Goal: Information Seeking & Learning: Learn about a topic

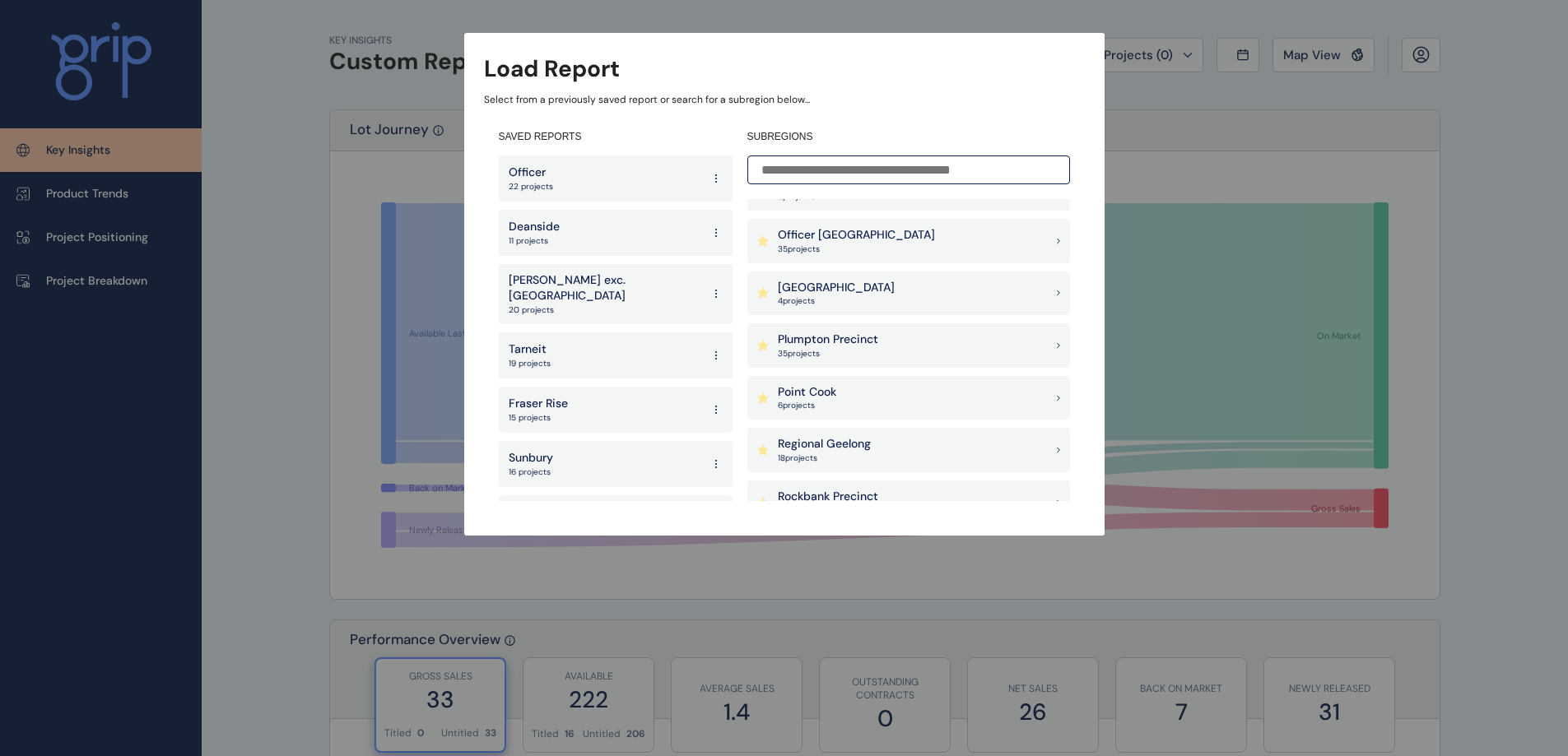
scroll to position [1207, 0]
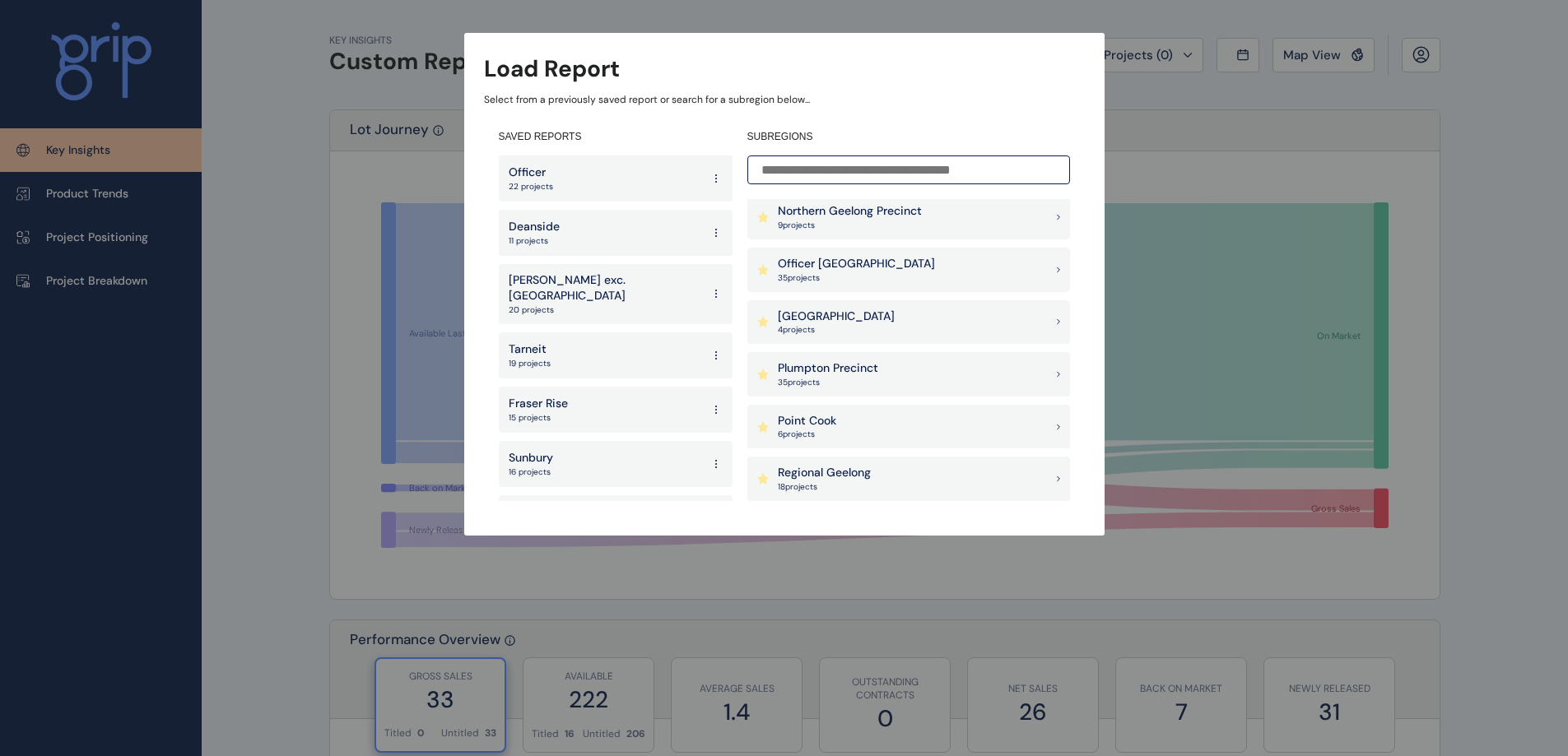
click at [1054, 322] on div "Pakenham East 4 project s" at bounding box center [908, 322] width 322 height 44
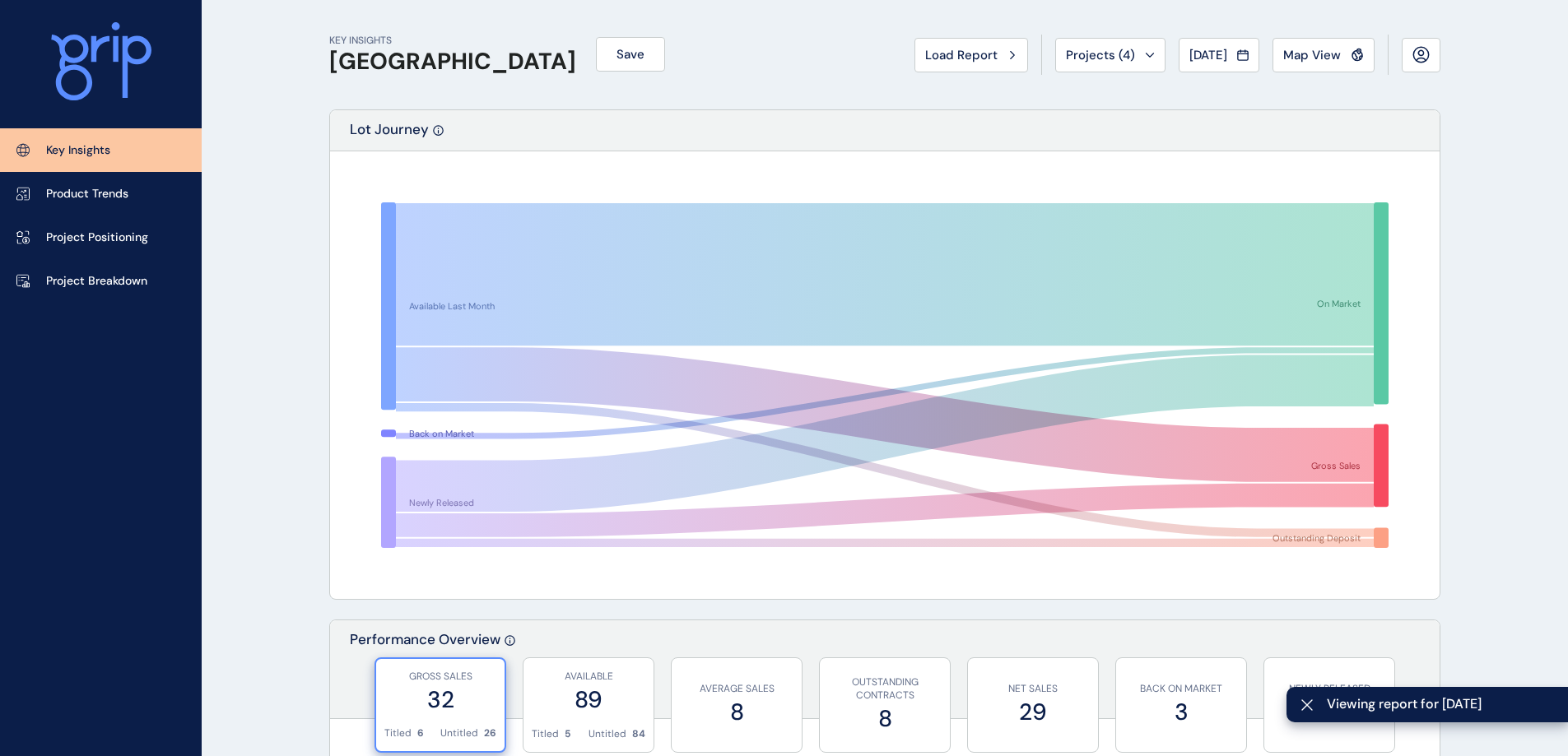
click at [1145, 55] on icon at bounding box center [1150, 55] width 10 height 5
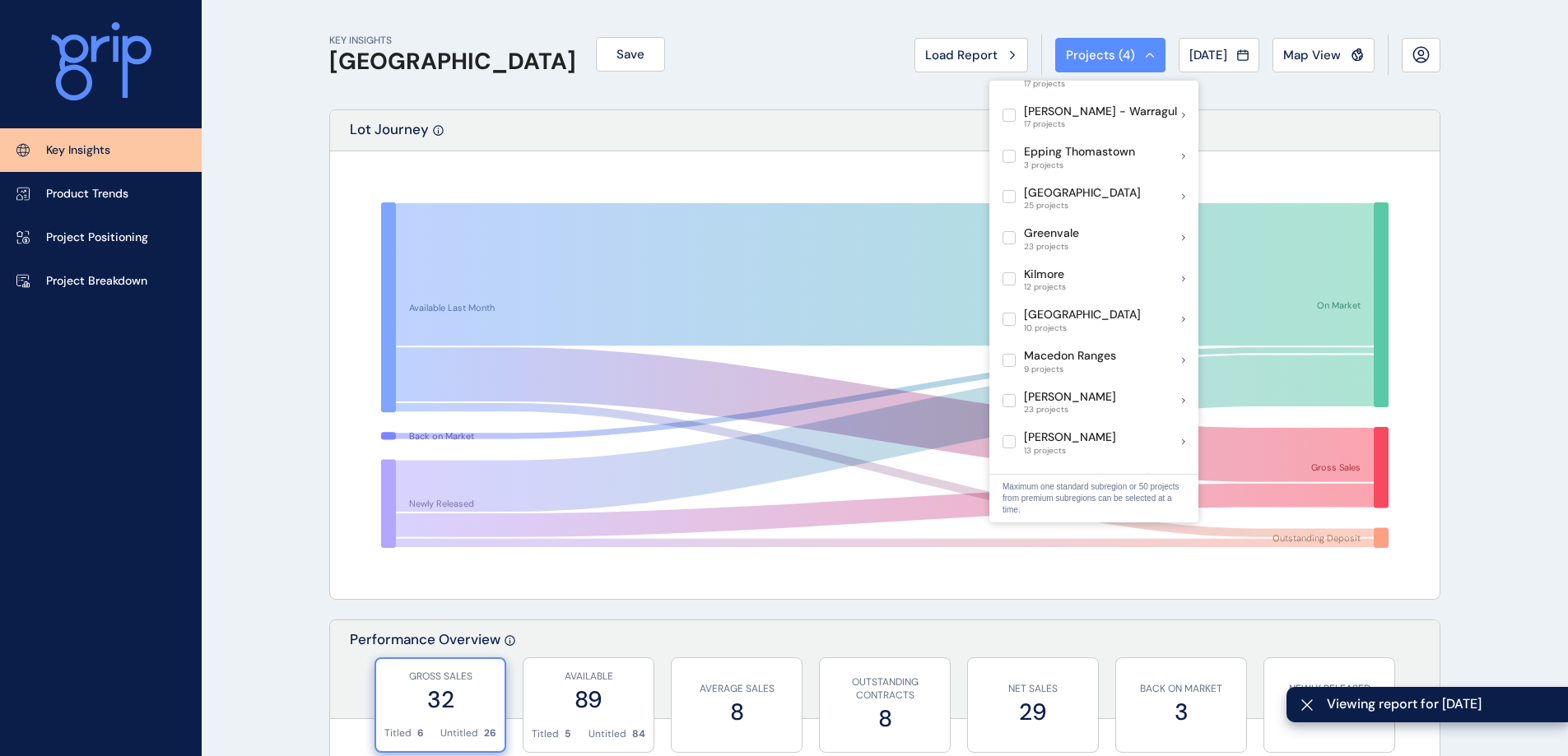
scroll to position [740, 0]
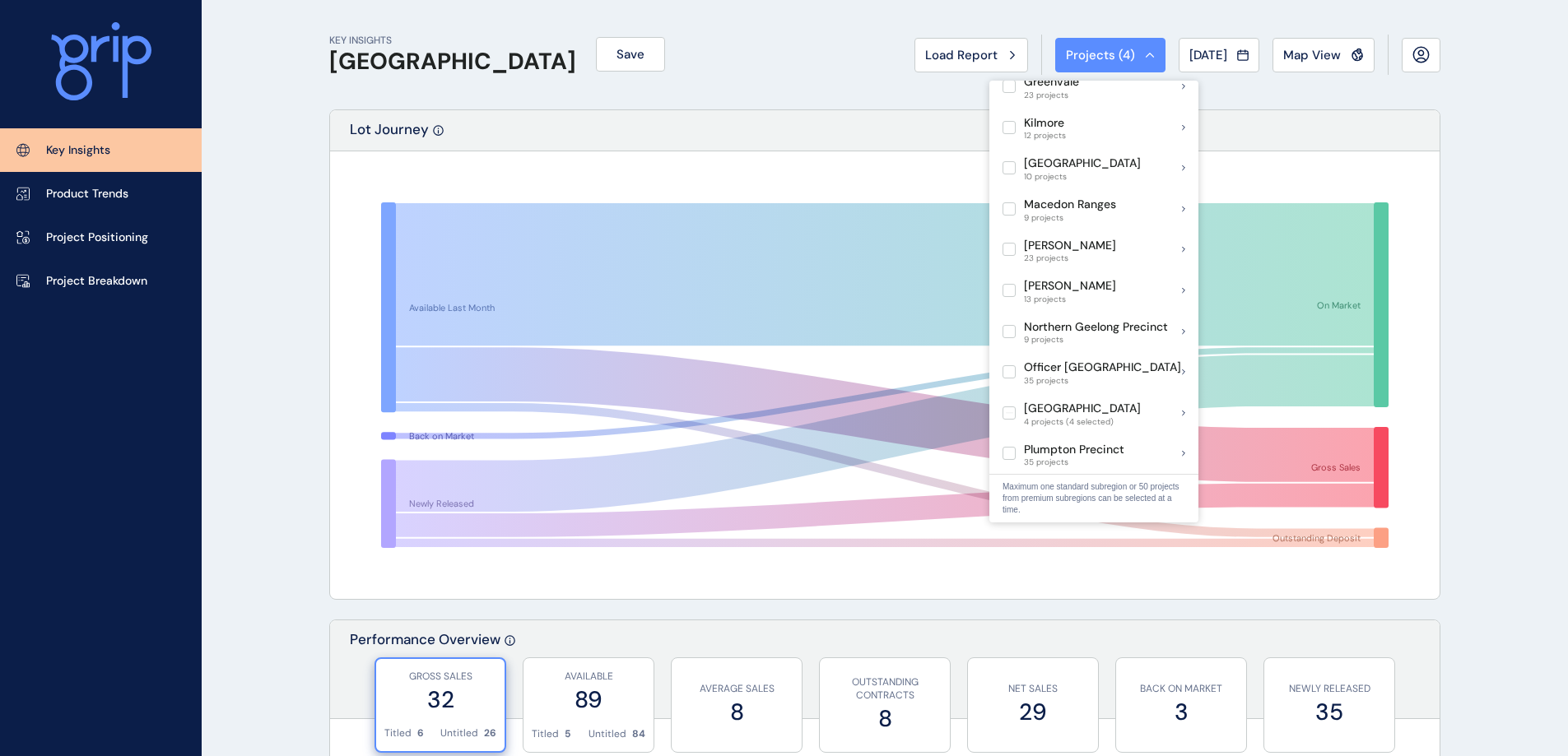
click at [742, 101] on div "KEY INSIGHTS [GEOGRAPHIC_DATA] Save Load Report Projects ( 4 ) [DATE] 2025 < > …" at bounding box center [885, 54] width 1112 height 110
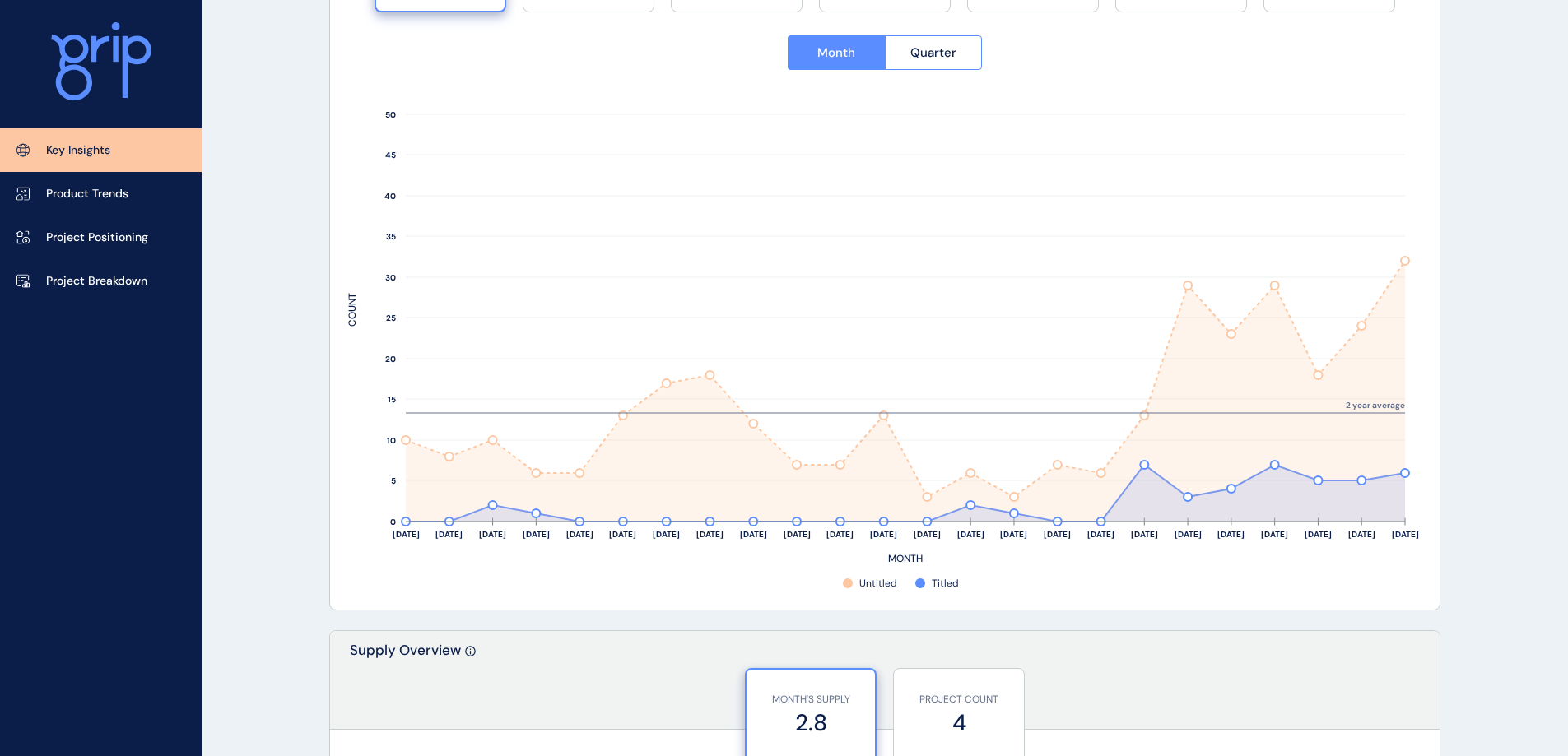
scroll to position [658, 0]
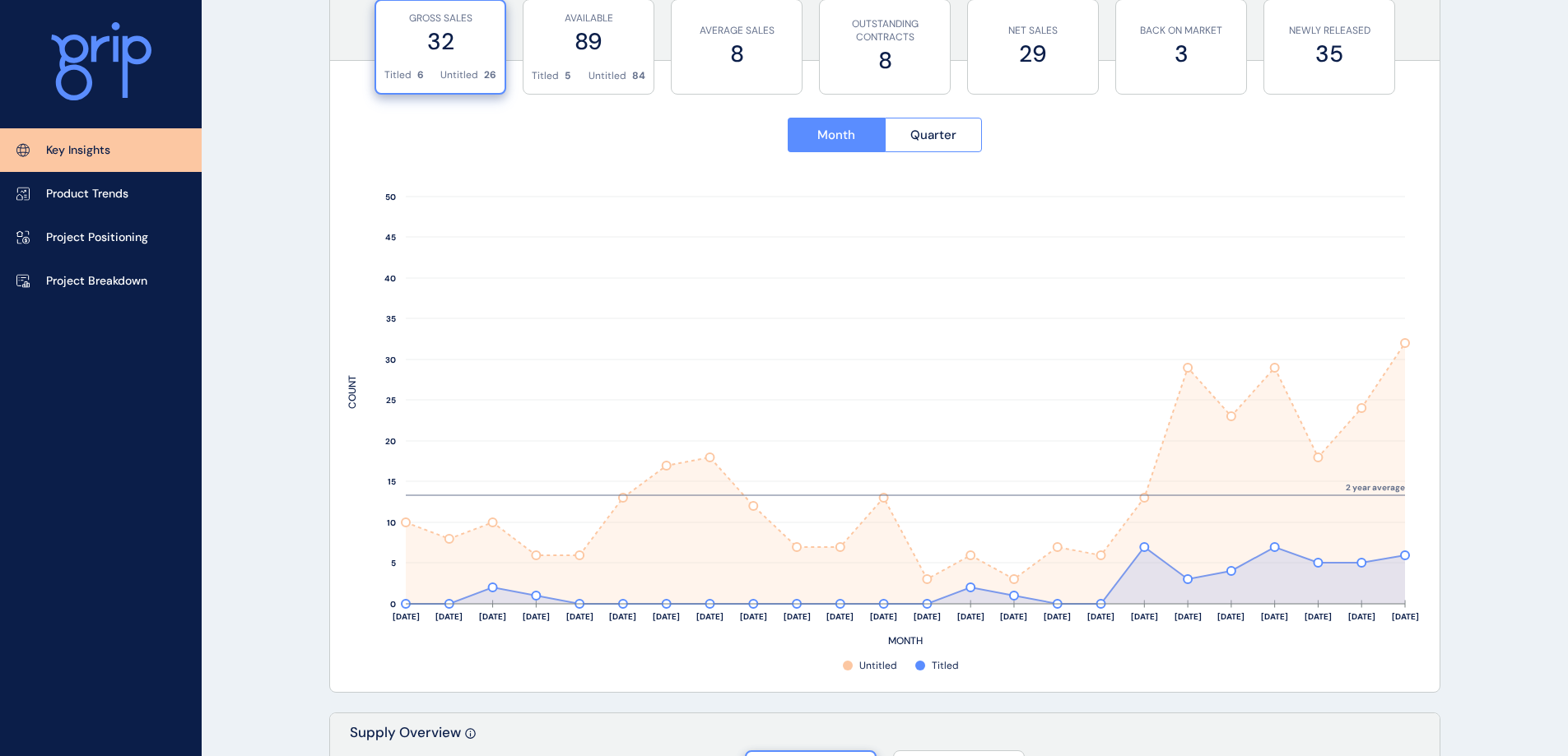
drag, startPoint x: 67, startPoint y: 415, endPoint x: 388, endPoint y: 361, distance: 325.5
click at [67, 415] on div "Key Insights Product Trends Project Positioning Project Breakdown" at bounding box center [100, 378] width 201 height 756
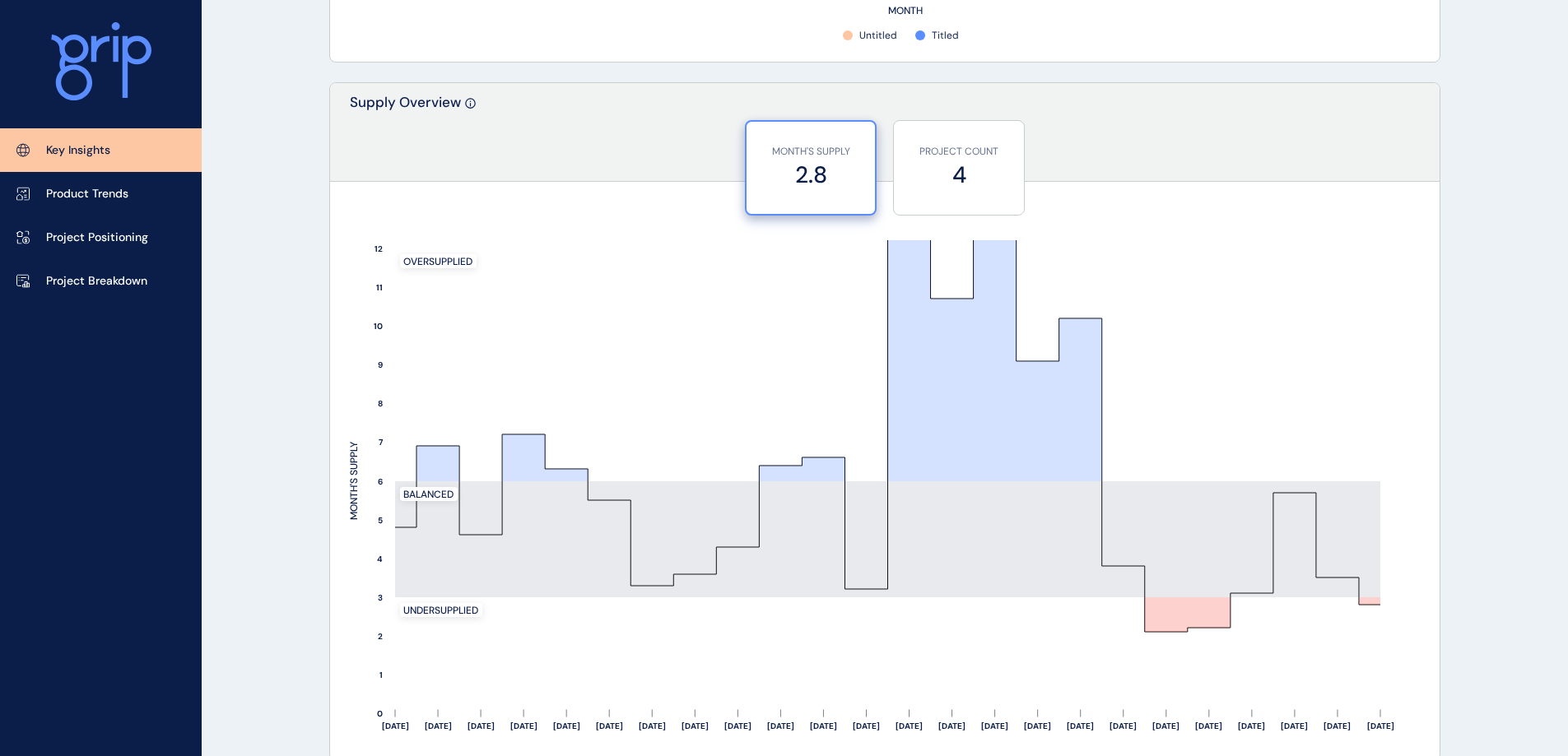
scroll to position [1317, 0]
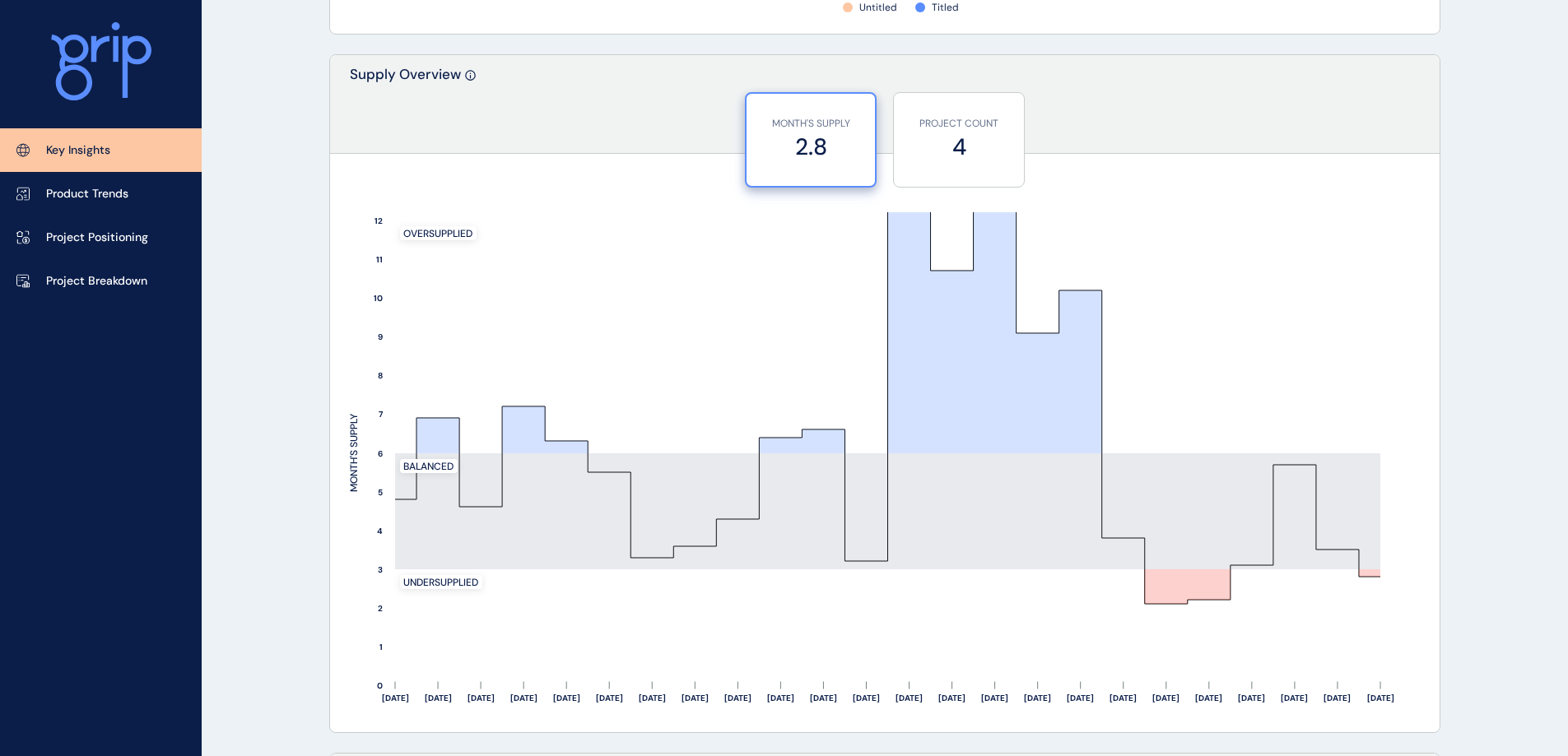
click at [120, 295] on link "Project Breakdown" at bounding box center [100, 281] width 201 height 43
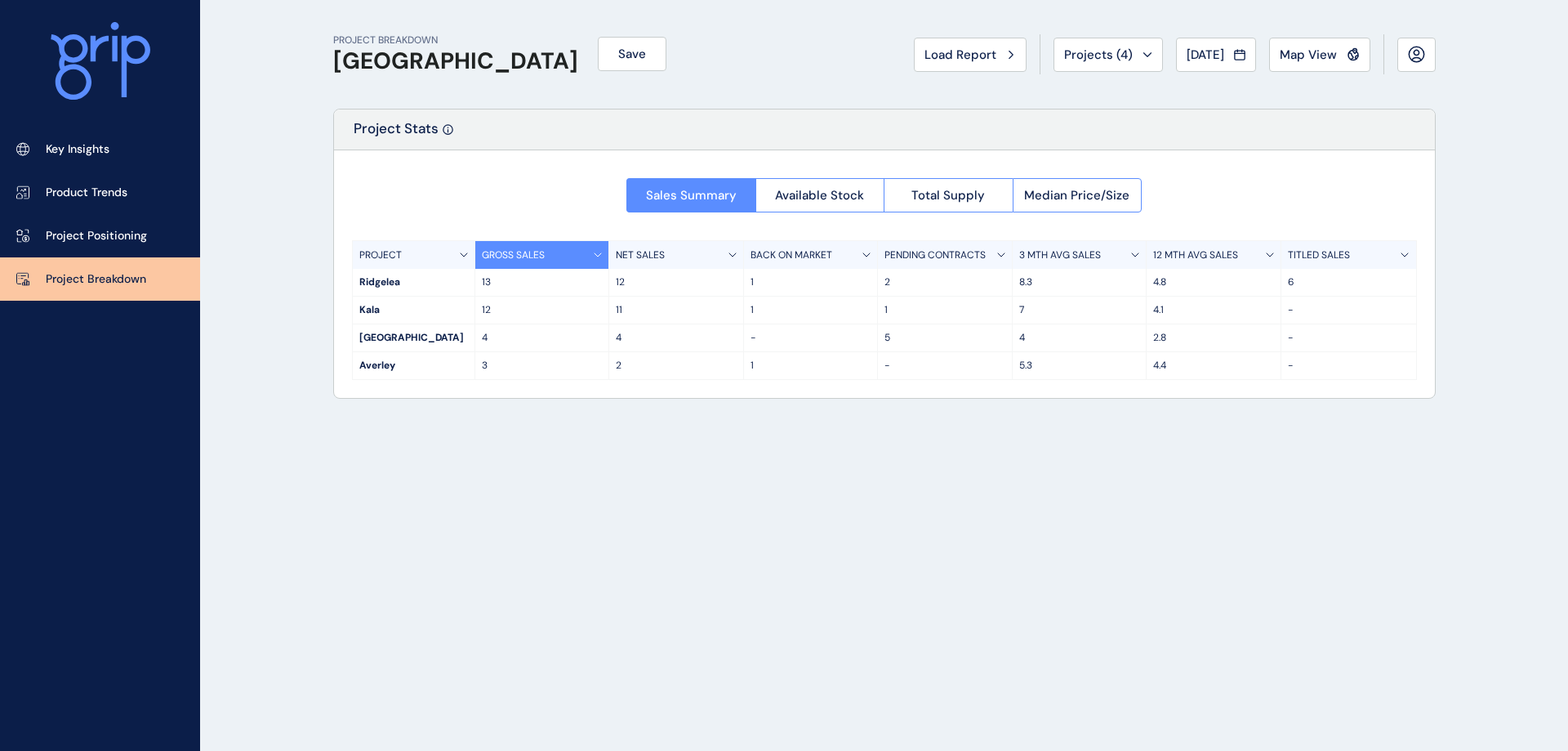
click at [991, 194] on button "Total Supply" at bounding box center [948, 196] width 129 height 34
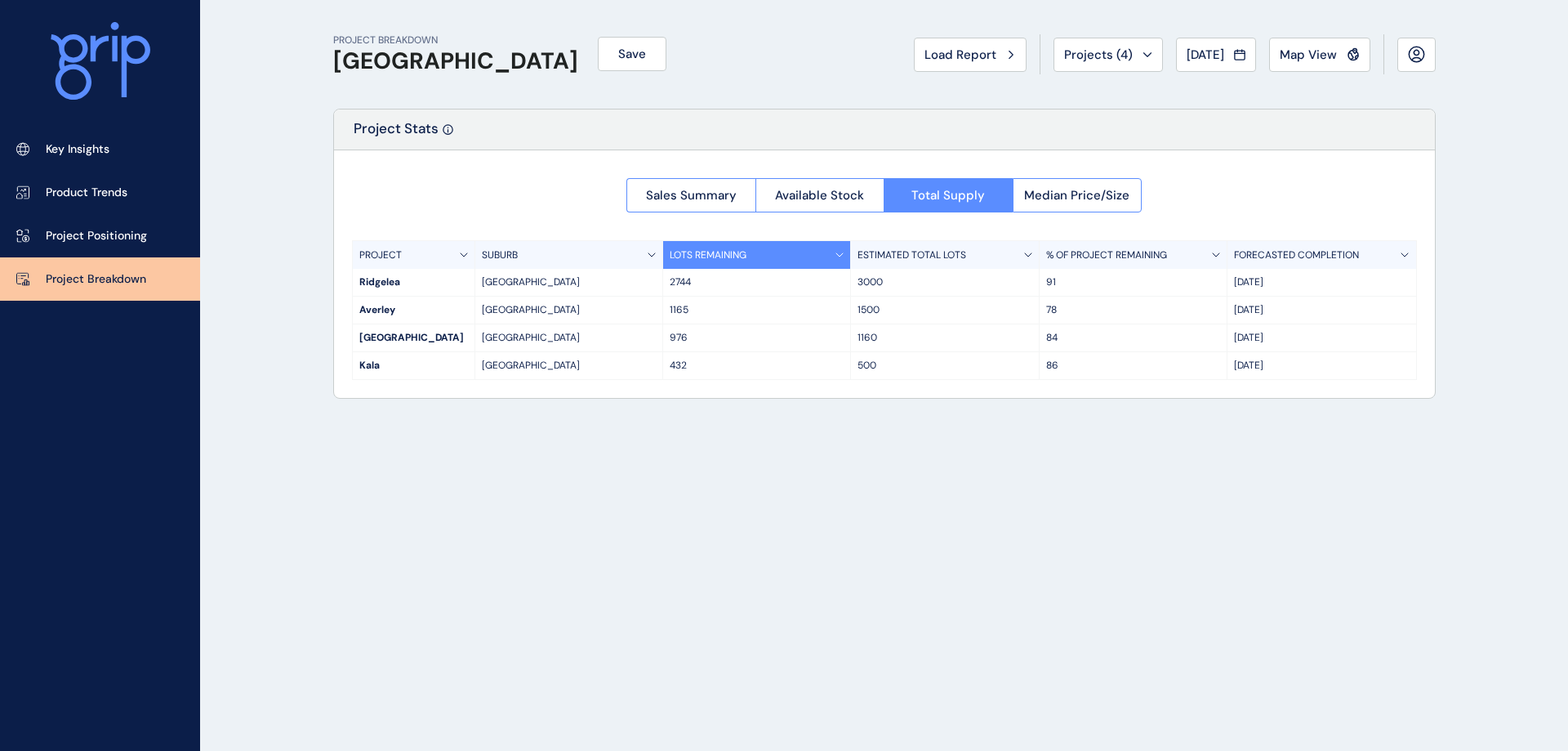
drag, startPoint x: 709, startPoint y: 203, endPoint x: 1301, endPoint y: 149, distance: 594.5
click at [709, 203] on span "Sales Summary" at bounding box center [691, 195] width 91 height 16
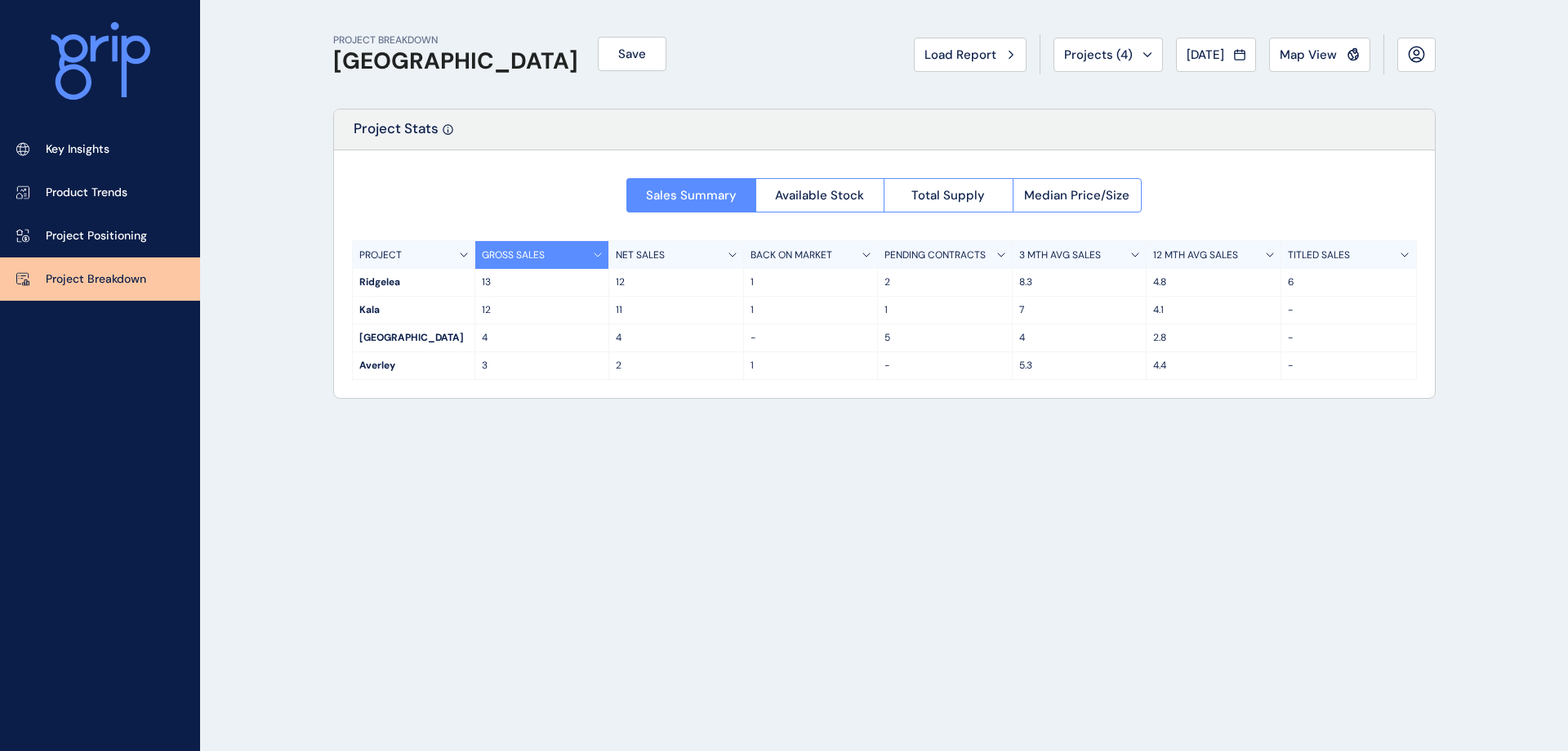
click at [944, 190] on span "Total Supply" at bounding box center [949, 195] width 74 height 16
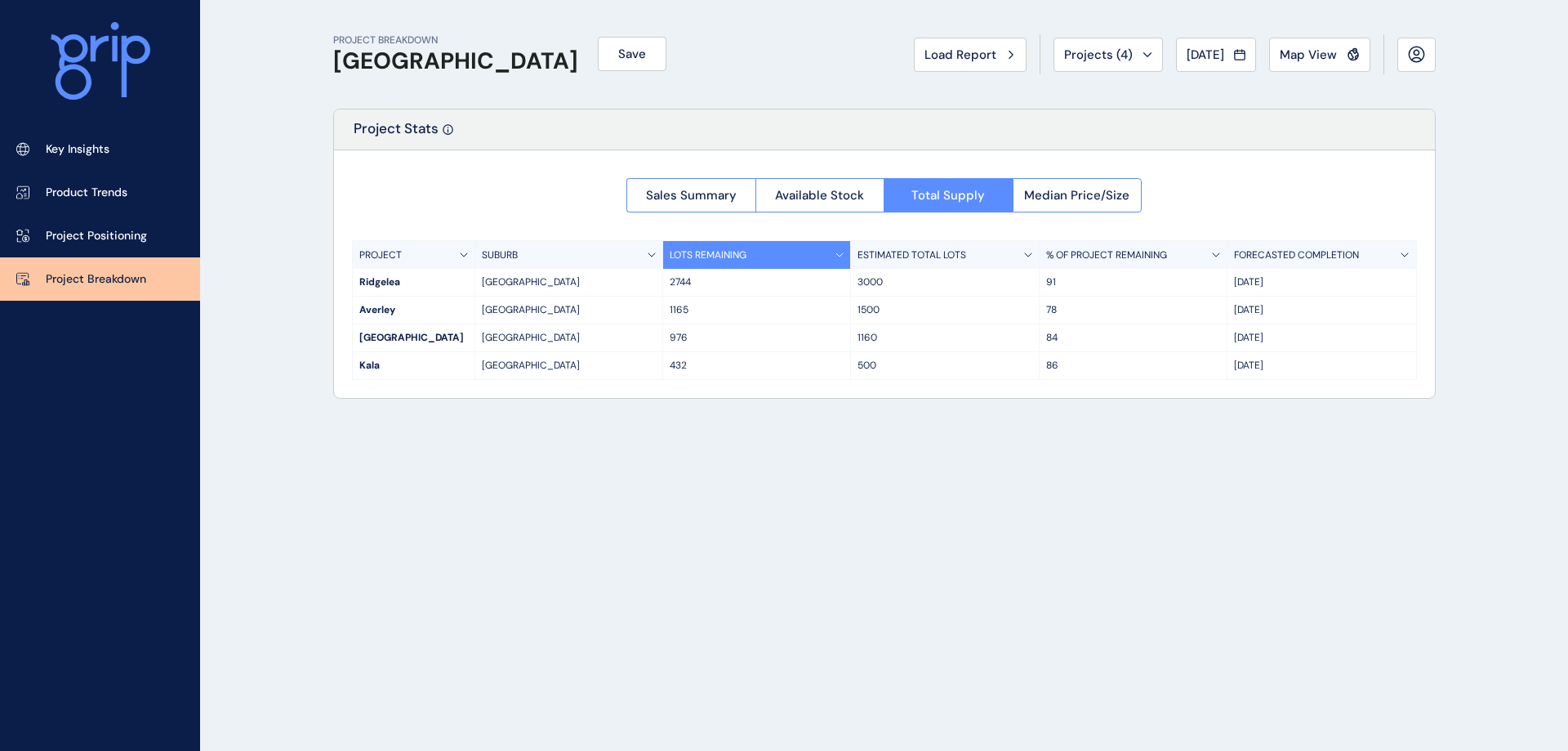
click at [835, 197] on span "Available Stock" at bounding box center [820, 195] width 89 height 16
